Goal: Navigation & Orientation: Understand site structure

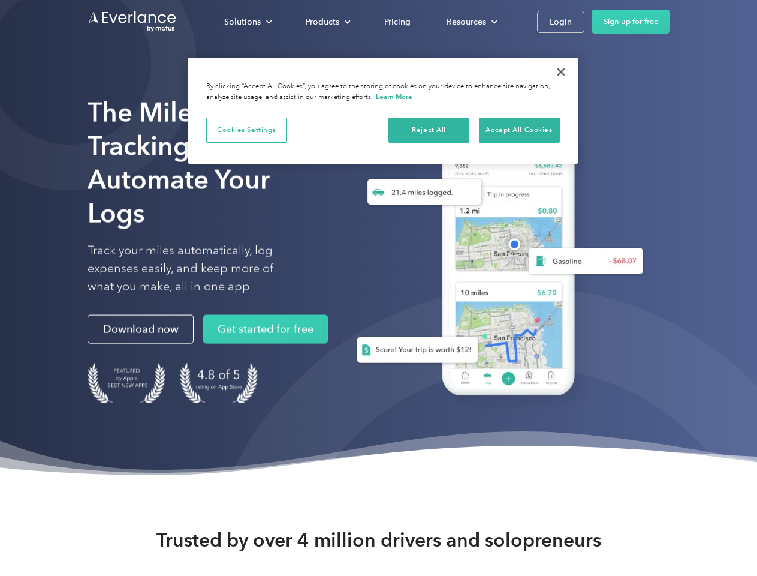
click at [248, 22] on div "Solutions" at bounding box center [242, 21] width 37 height 15
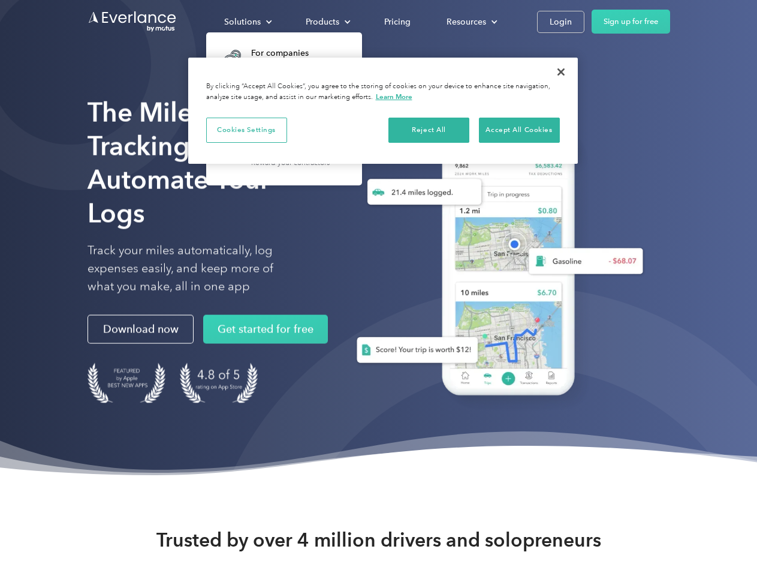
click at [327, 22] on div "Products" at bounding box center [323, 21] width 34 height 15
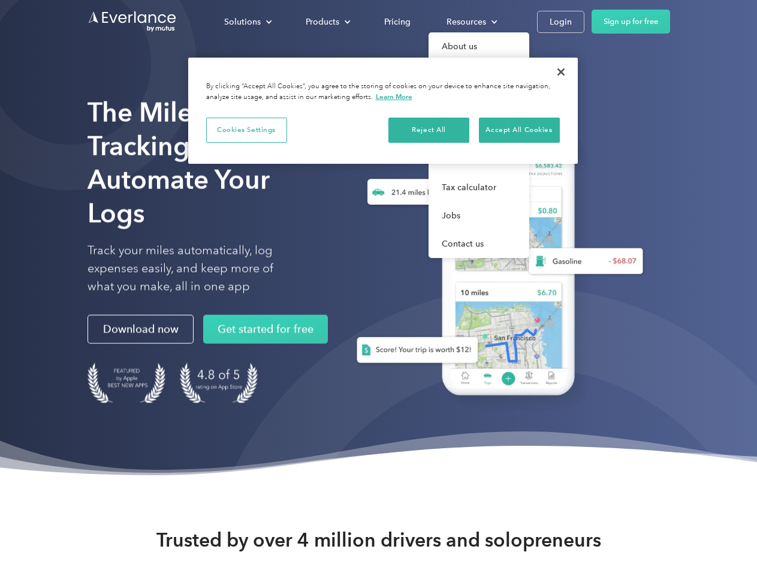
click at [471, 22] on div "Resources" at bounding box center [467, 21] width 40 height 15
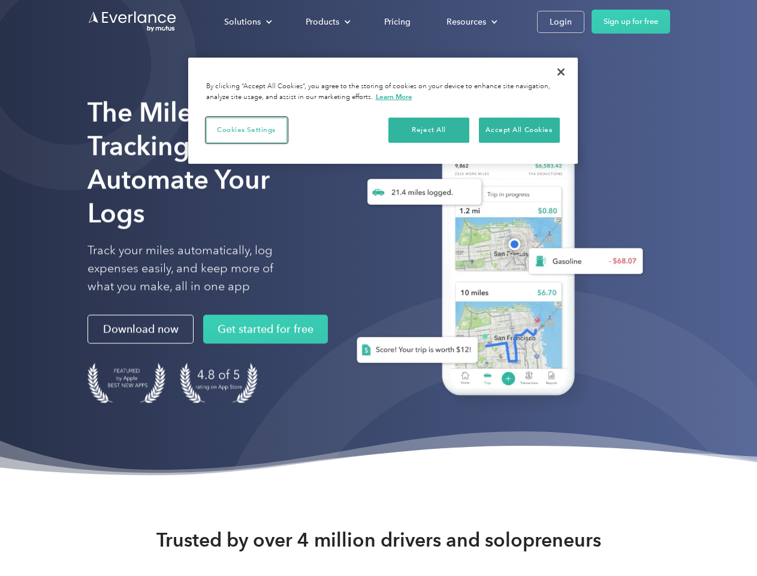
click at [246, 130] on button "Cookies Settings" at bounding box center [246, 130] width 81 height 25
click at [0, 0] on div "When you visit any website, it may store or retrieve information on your browse…" at bounding box center [0, 0] width 0 height 0
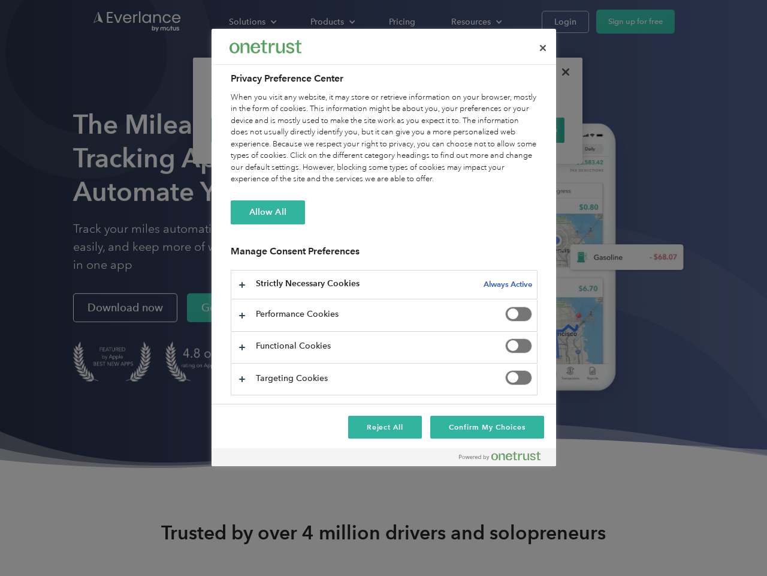
click at [519, 130] on div "When you visit any website, it may store or retrieve information on your browse…" at bounding box center [384, 139] width 307 height 94
click at [561, 72] on div at bounding box center [383, 288] width 767 height 576
